Goal: Task Accomplishment & Management: Use online tool/utility

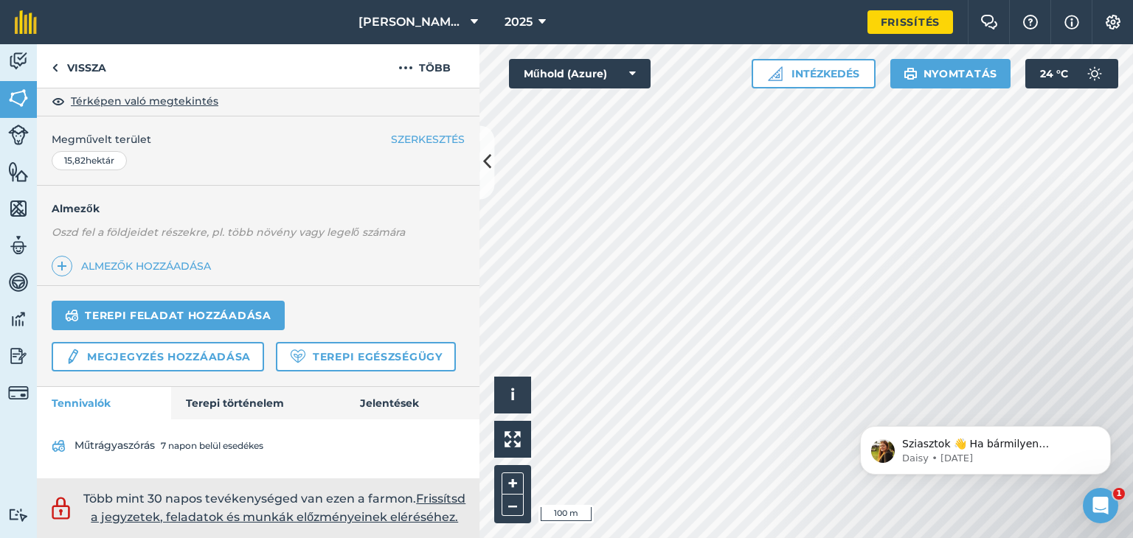
scroll to position [327, 0]
click at [232, 309] on font "Terepi feladat hozzáadása" at bounding box center [178, 315] width 187 height 13
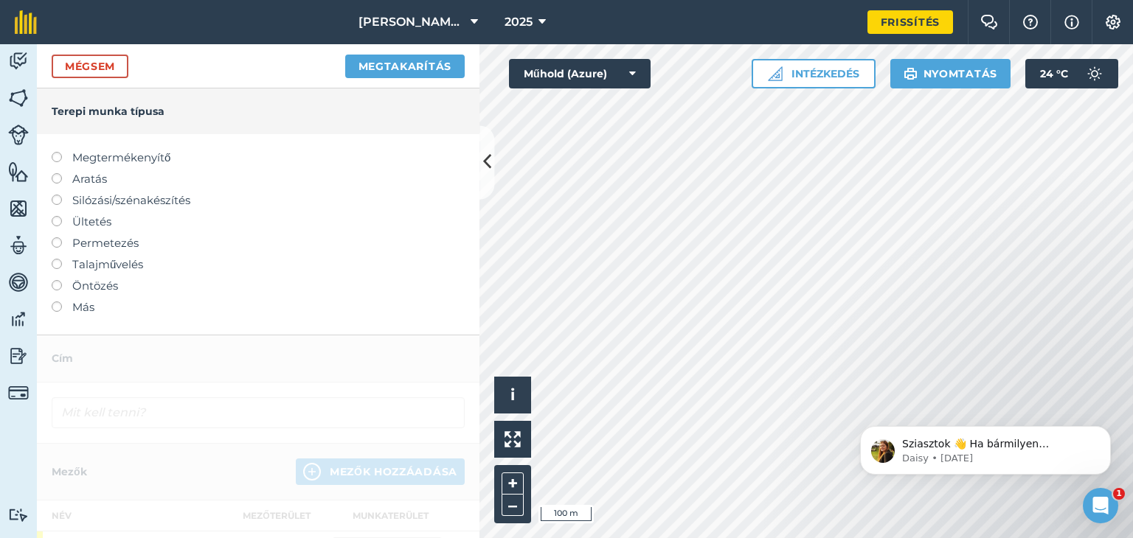
click at [128, 265] on font "Talajművelés" at bounding box center [107, 264] width 71 height 14
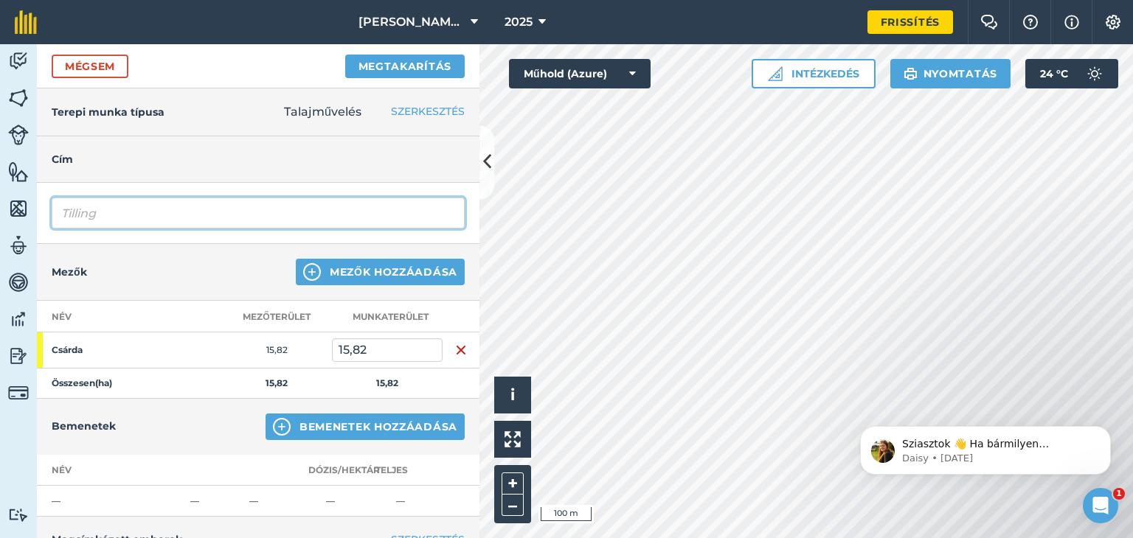
click at [188, 207] on input "Tilling" at bounding box center [258, 213] width 413 height 31
type input "T"
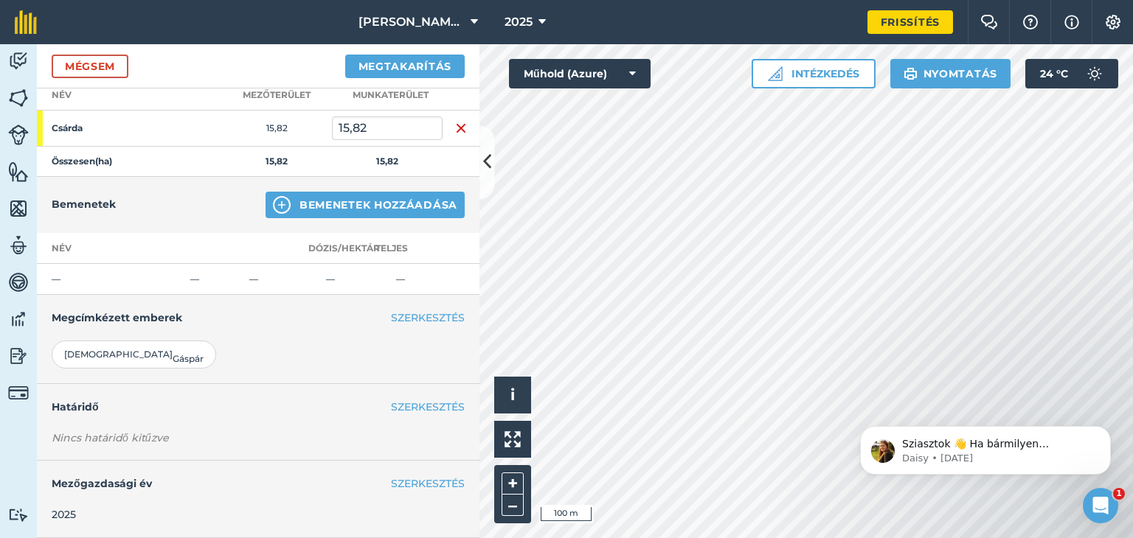
scroll to position [229, 0]
type input "Alapművelés"
click at [422, 74] on button "Megtakarítás" at bounding box center [404, 67] width 119 height 24
